Goal: Check status: Check status

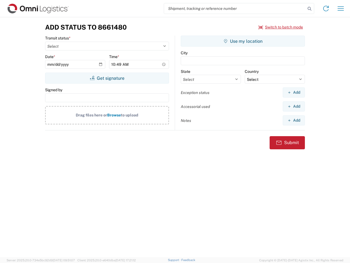
click at [235, 8] on input "search" at bounding box center [235, 8] width 142 height 10
click at [310, 9] on icon at bounding box center [310, 9] width 8 height 8
click at [326, 8] on icon at bounding box center [326, 8] width 9 height 9
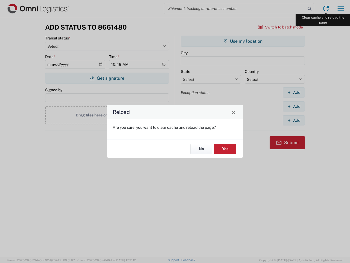
click at [341, 8] on div "Reload Are you sure, you want to clear cache and reload the page? No Yes" at bounding box center [175, 131] width 350 height 263
click at [281, 27] on div "Reload Are you sure, you want to clear cache and reload the page? No Yes" at bounding box center [175, 131] width 350 height 263
click at [107, 78] on div "Reload Are you sure, you want to clear cache and reload the page? No Yes" at bounding box center [175, 131] width 350 height 263
click at [243, 41] on div "Reload Are you sure, you want to clear cache and reload the page? No Yes" at bounding box center [175, 131] width 350 height 263
click at [294, 92] on div "Reload Are you sure, you want to clear cache and reload the page? No Yes" at bounding box center [175, 131] width 350 height 263
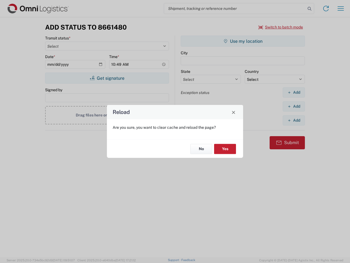
click at [294, 106] on div "Reload Are you sure, you want to clear cache and reload the page? No Yes" at bounding box center [175, 131] width 350 height 263
click at [294, 120] on div "Reload Are you sure, you want to clear cache and reload the page? No Yes" at bounding box center [175, 131] width 350 height 263
